Goal: Transaction & Acquisition: Book appointment/travel/reservation

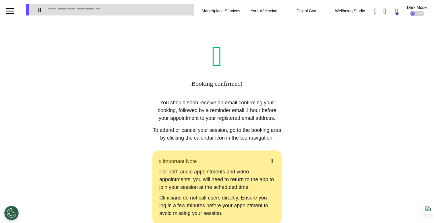
click at [286, 98] on div "Booking confirmed! You should soon receive an email confirming your booking, fo…" at bounding box center [217, 148] width 186 height 213
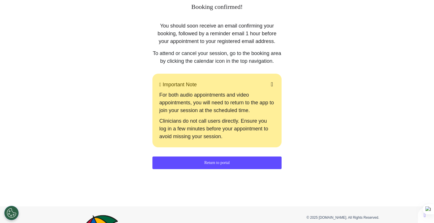
scroll to position [130, 0]
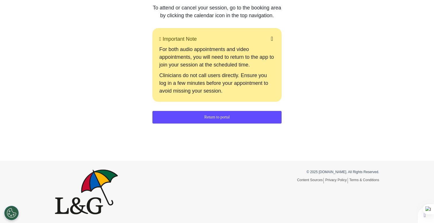
click at [192, 116] on button "Return to portal" at bounding box center [216, 117] width 129 height 13
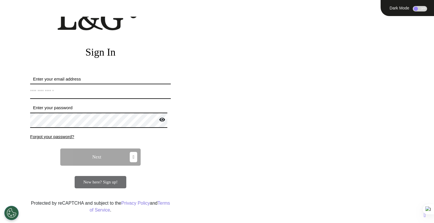
scroll to position [50, 0]
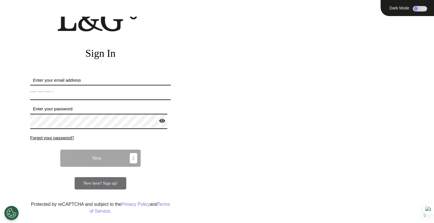
click at [147, 93] on input "Enter your email address" at bounding box center [100, 92] width 141 height 15
type input "**********"
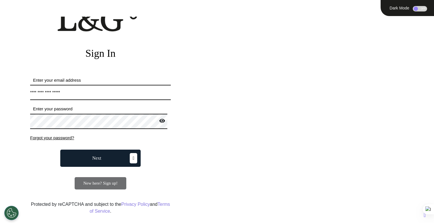
click at [110, 161] on button "Next" at bounding box center [100, 158] width 80 height 17
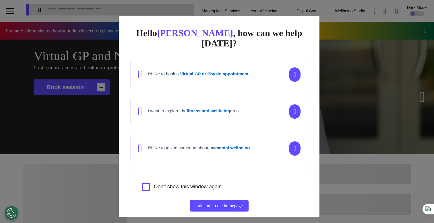
scroll to position [0, 217]
click at [77, 156] on div "Hello [PERSON_NAME] , how can we help [DATE]? I'd like to book a Virtual GP or …" at bounding box center [217, 111] width 434 height 223
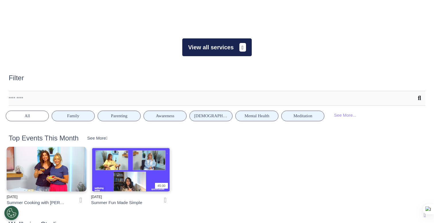
click at [222, 49] on button "View all services" at bounding box center [216, 47] width 69 height 18
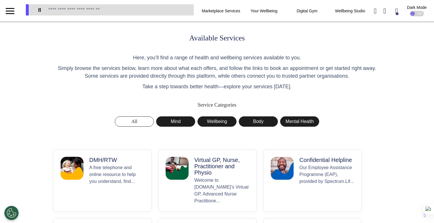
click at [117, 178] on p "A free telephone and online resource to help you understand, find..." at bounding box center [116, 184] width 55 height 40
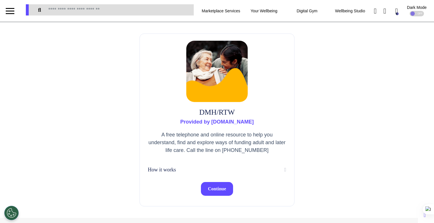
click at [201, 185] on button "Continue" at bounding box center [217, 189] width 32 height 14
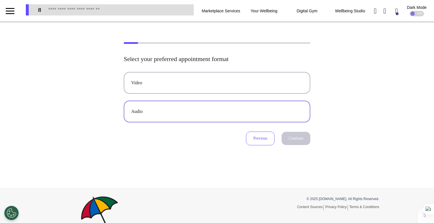
click at [203, 117] on button "Audio" at bounding box center [217, 112] width 186 height 22
click at [290, 138] on button "Continue" at bounding box center [295, 138] width 29 height 13
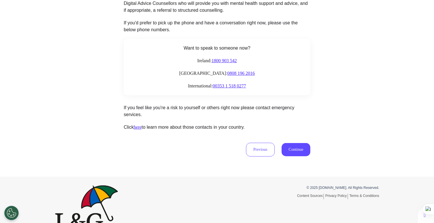
scroll to position [95, 0]
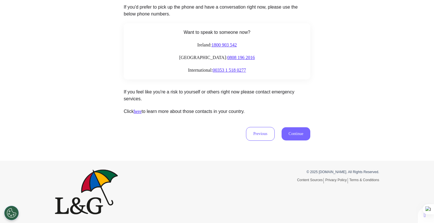
click at [293, 137] on button "Continue" at bounding box center [295, 133] width 29 height 13
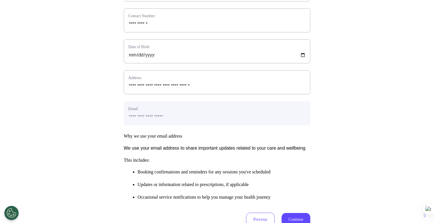
scroll to position [261, 0]
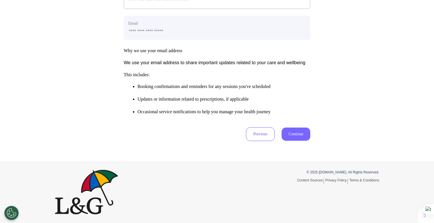
click at [292, 134] on button "Continue" at bounding box center [295, 134] width 29 height 13
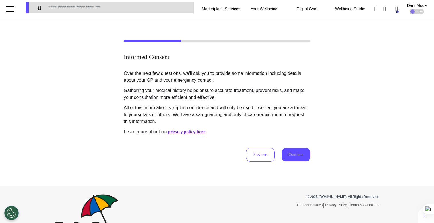
scroll to position [0, 0]
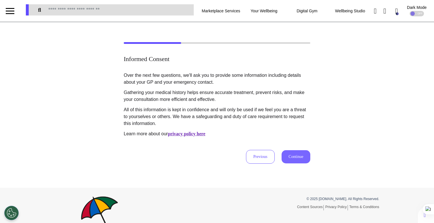
click at [295, 161] on button "Continue" at bounding box center [295, 156] width 29 height 13
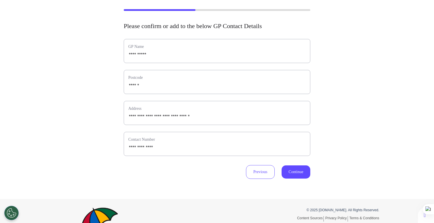
scroll to position [71, 0]
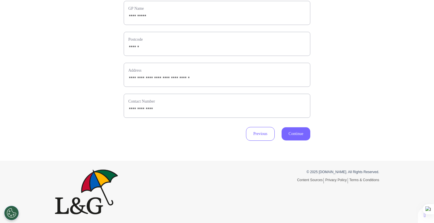
click at [294, 137] on button "Continue" at bounding box center [295, 133] width 29 height 13
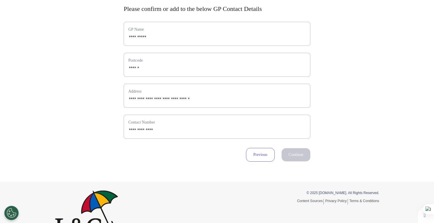
select select "**********"
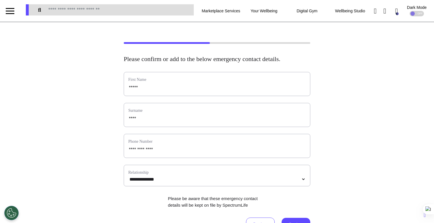
scroll to position [100, 0]
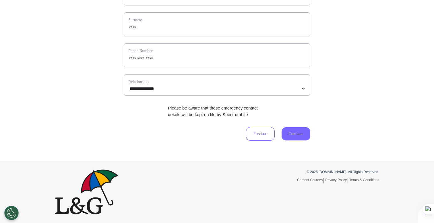
click at [305, 136] on button "Continue" at bounding box center [295, 133] width 29 height 13
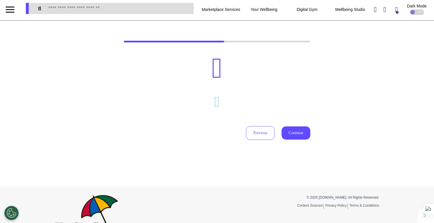
scroll to position [0, 0]
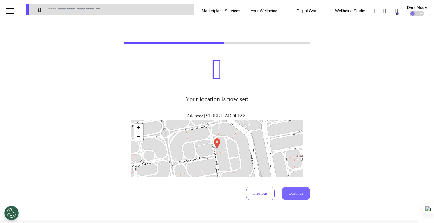
click at [295, 192] on button "Continue" at bounding box center [295, 193] width 29 height 13
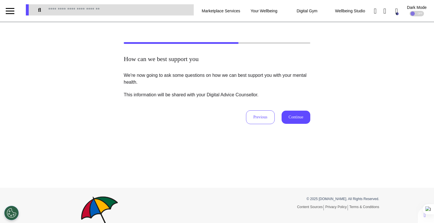
scroll to position [1, 0]
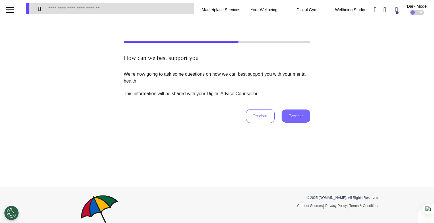
click at [297, 116] on button "Continue" at bounding box center [295, 116] width 29 height 13
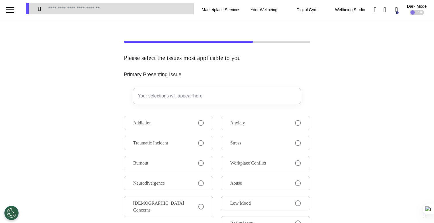
scroll to position [0, 0]
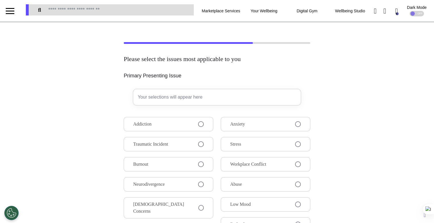
click at [291, 126] on button "Anxiety" at bounding box center [265, 124] width 89 height 14
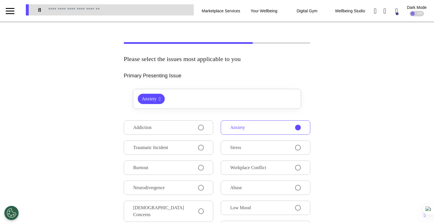
click at [200, 135] on div "Addiction Traumatic Incident Burnout Neurodivergence [DEMOGRAPHIC_DATA] Concern…" at bounding box center [217, 202] width 186 height 164
click at [192, 148] on button "Traumatic Incident" at bounding box center [168, 148] width 89 height 14
click at [256, 148] on button "Stress" at bounding box center [265, 148] width 89 height 14
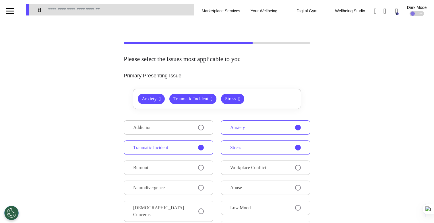
click at [199, 128] on span at bounding box center [201, 128] width 6 height 6
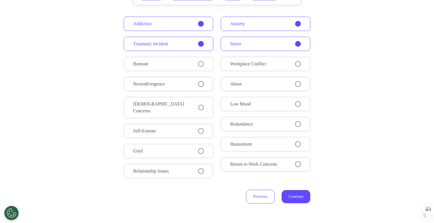
scroll to position [178, 0]
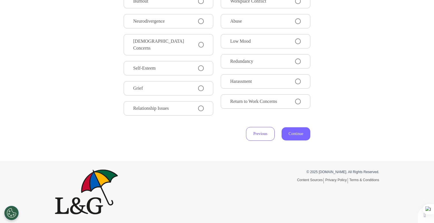
click at [294, 137] on button "Continue" at bounding box center [295, 133] width 29 height 13
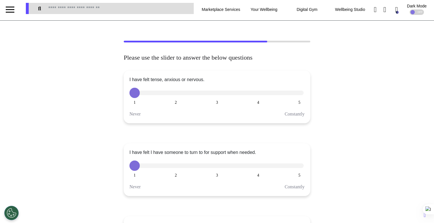
scroll to position [0, 0]
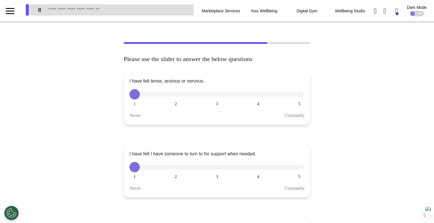
click at [257, 169] on button "4" at bounding box center [258, 167] width 10 height 10
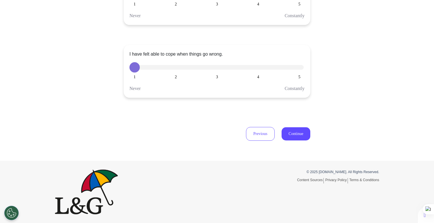
click at [176, 68] on button "2" at bounding box center [176, 67] width 10 height 10
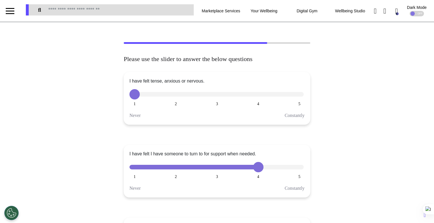
click at [171, 96] on button "2" at bounding box center [176, 94] width 10 height 10
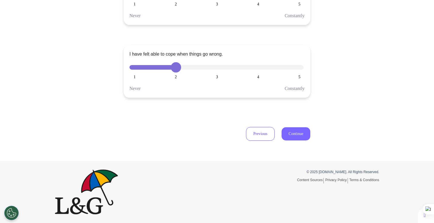
click at [293, 135] on button "Continue" at bounding box center [295, 133] width 29 height 13
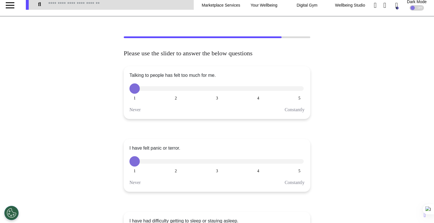
scroll to position [0, 0]
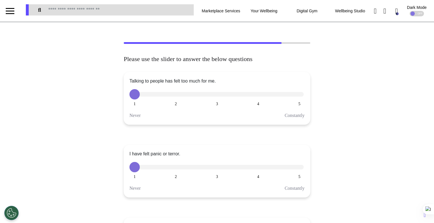
click at [256, 171] on button "4" at bounding box center [258, 167] width 10 height 10
click at [215, 97] on button "3" at bounding box center [217, 94] width 10 height 10
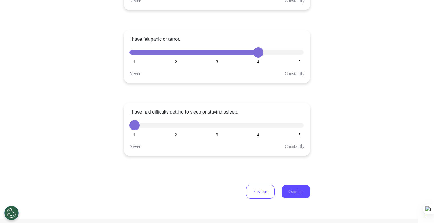
scroll to position [173, 0]
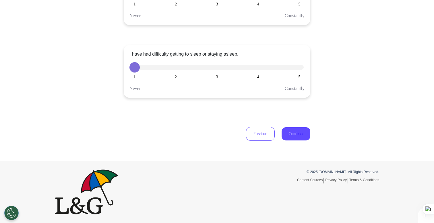
click at [295, 69] on button "5" at bounding box center [299, 67] width 10 height 10
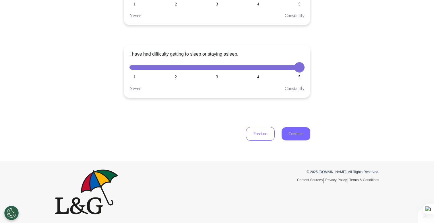
click at [300, 129] on button "Continue" at bounding box center [295, 133] width 29 height 13
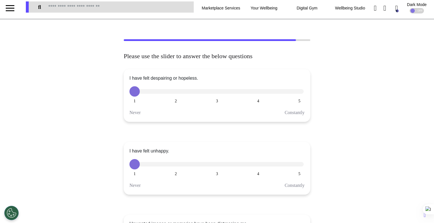
scroll to position [0, 0]
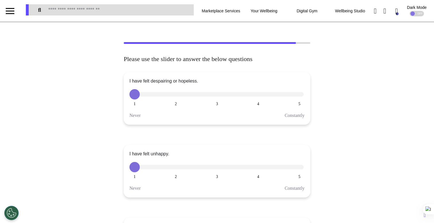
click at [261, 163] on div "1 2 3 4 5" at bounding box center [216, 167] width 175 height 10
click at [257, 169] on button "4" at bounding box center [258, 167] width 10 height 10
click at [178, 95] on button "2" at bounding box center [176, 94] width 10 height 10
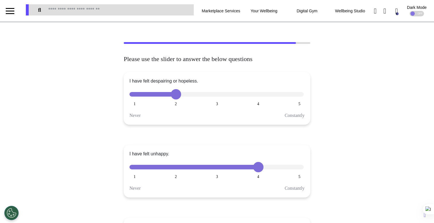
scroll to position [85, 0]
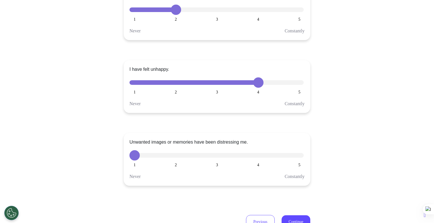
click at [292, 155] on div "1 2 3 4 5" at bounding box center [216, 155] width 175 height 10
click at [292, 156] on div "1 2 3 4 5" at bounding box center [216, 155] width 175 height 10
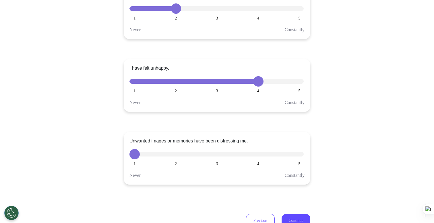
click at [294, 153] on button "5" at bounding box center [299, 154] width 10 height 10
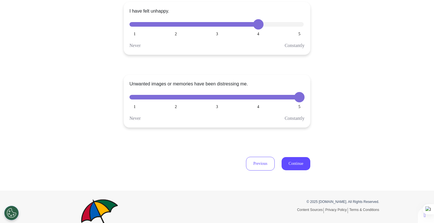
scroll to position [173, 0]
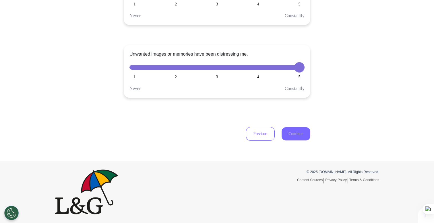
click at [297, 136] on button "Continue" at bounding box center [295, 133] width 29 height 13
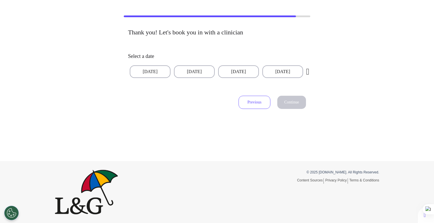
click at [254, 106] on button "Previous" at bounding box center [254, 102] width 32 height 13
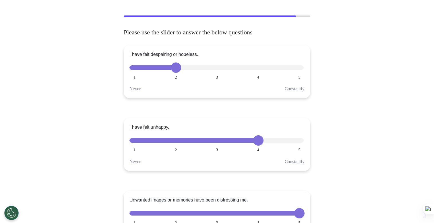
scroll to position [173, 0]
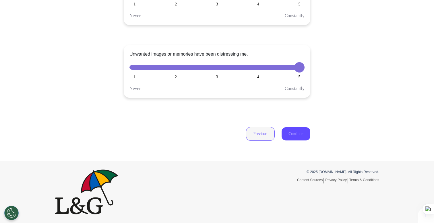
click at [265, 136] on button "Previous" at bounding box center [260, 134] width 29 height 14
click at [281, 137] on button "Continue" at bounding box center [295, 133] width 29 height 13
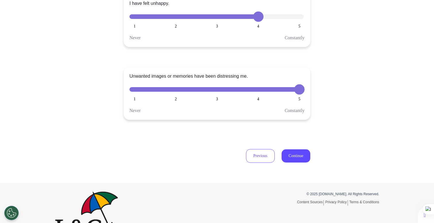
scroll to position [95, 0]
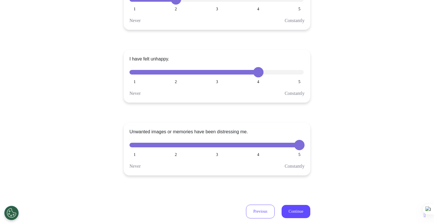
click at [173, 148] on button "2" at bounding box center [176, 145] width 10 height 10
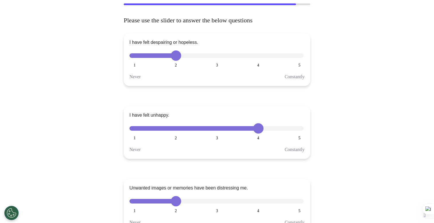
scroll to position [0, 0]
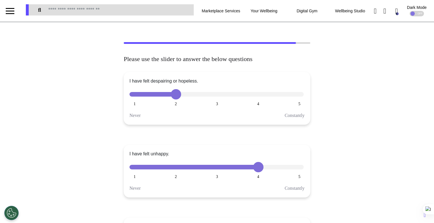
click at [298, 102] on span "5" at bounding box center [299, 104] width 2 height 4
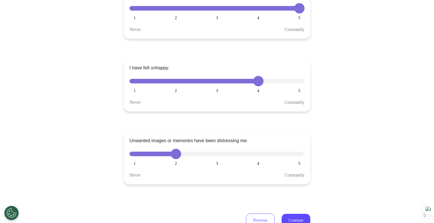
scroll to position [173, 0]
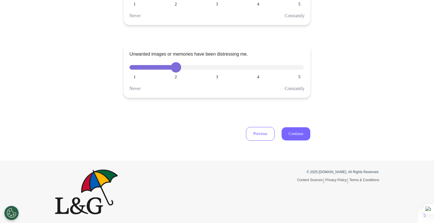
click at [291, 132] on button "Continue" at bounding box center [295, 133] width 29 height 13
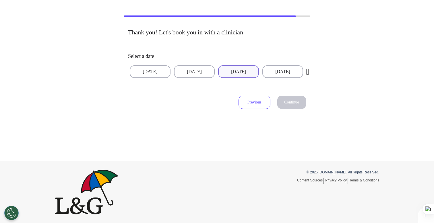
click at [252, 72] on button "[DATE]" at bounding box center [238, 71] width 41 height 13
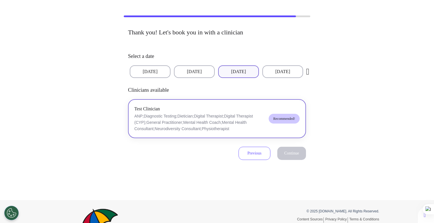
click at [251, 124] on p "ANP;Diagnostic Testing;Dietician;Digital Therapist;Digital Therapist (CYP);Gene…" at bounding box center [199, 122] width 130 height 19
click at [289, 155] on span "Continue" at bounding box center [291, 153] width 15 height 4
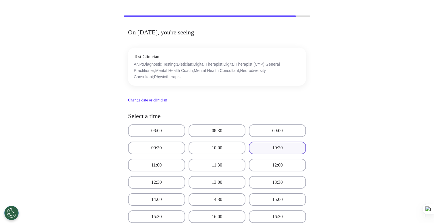
click at [288, 149] on button "10:30" at bounding box center [277, 148] width 57 height 13
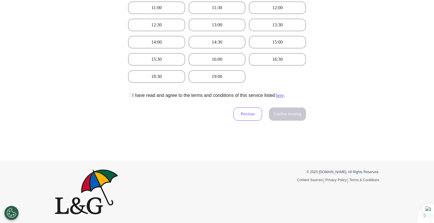
click at [131, 97] on icon at bounding box center [129, 95] width 3 height 6
click at [304, 124] on div "On [DATE], you're seeing Test Clinician ANP;Diagnostic Testing;Dietician;Digita…" at bounding box center [217, 1] width 186 height 261
click at [288, 115] on span "Confirm booking" at bounding box center [287, 114] width 28 height 4
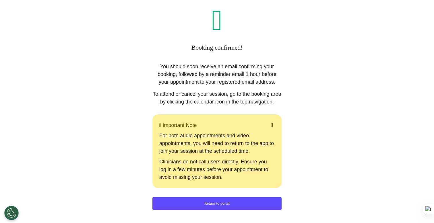
scroll to position [37, 0]
